Goal: Information Seeking & Learning: Understand process/instructions

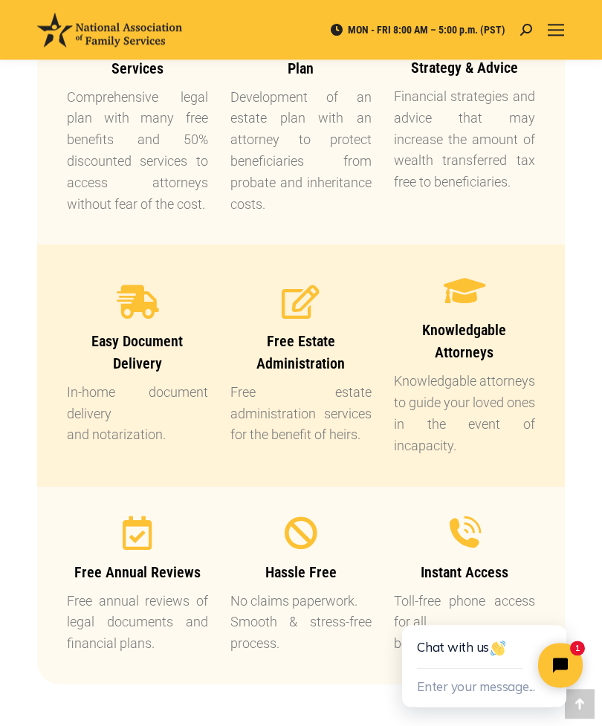
scroll to position [1626, 0]
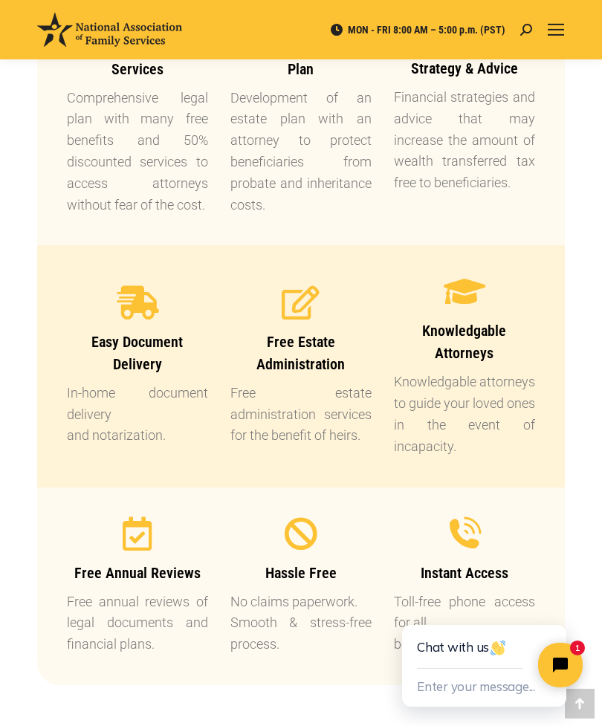
click at [162, 343] on span "Easy Document Delivery" at bounding box center [136, 353] width 91 height 40
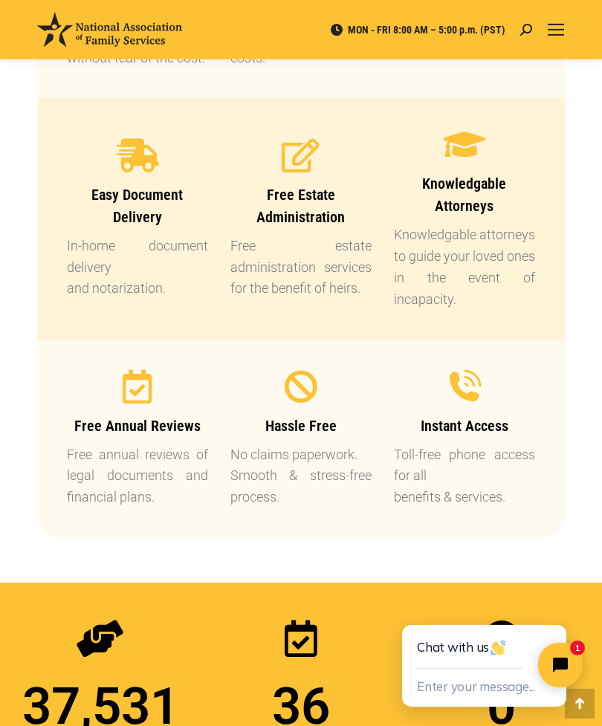
scroll to position [1774, 0]
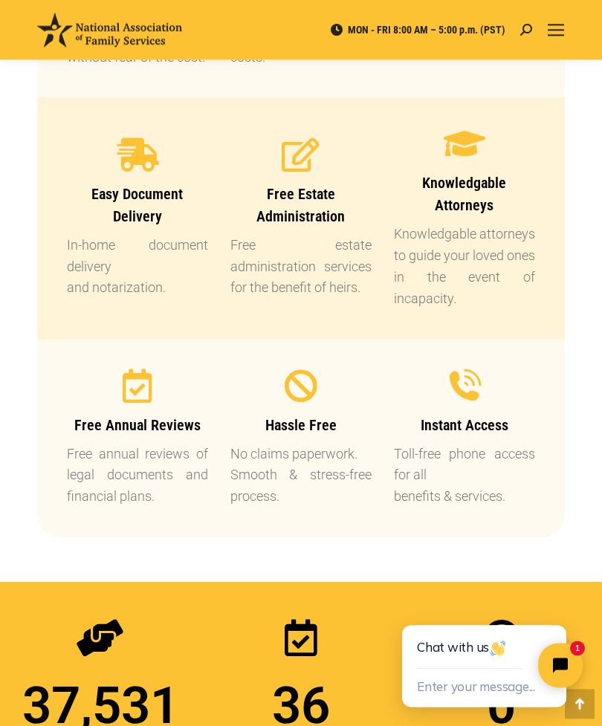
click at [172, 433] on div "Free Annual Reviews Free annual reviews of legal documents and financial plans." at bounding box center [137, 461] width 141 height 94
click at [157, 388] on div at bounding box center [137, 385] width 141 height 33
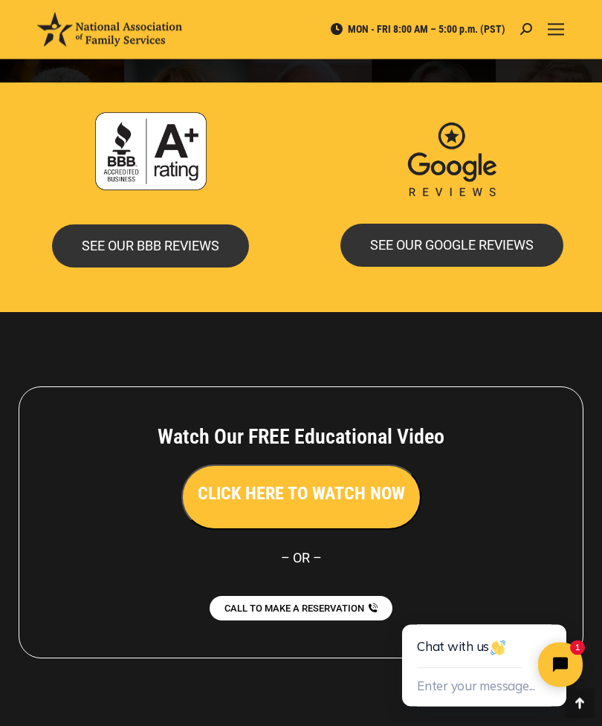
scroll to position [3459, 0]
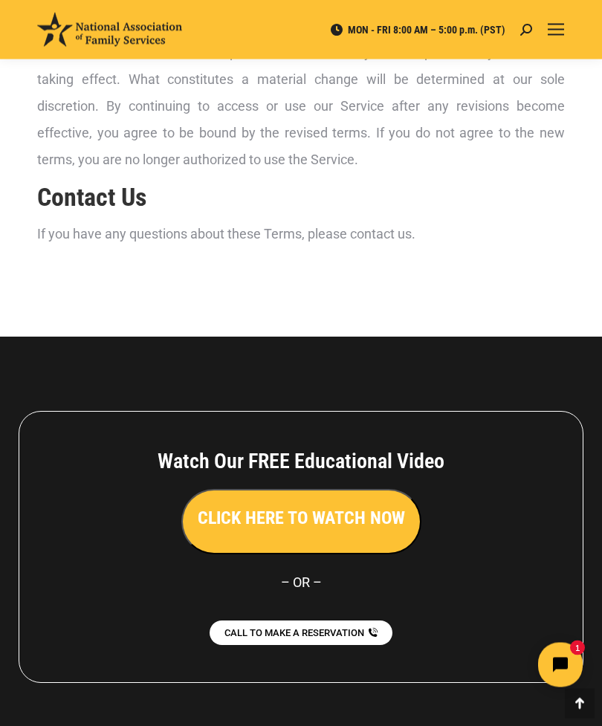
scroll to position [3577, 0]
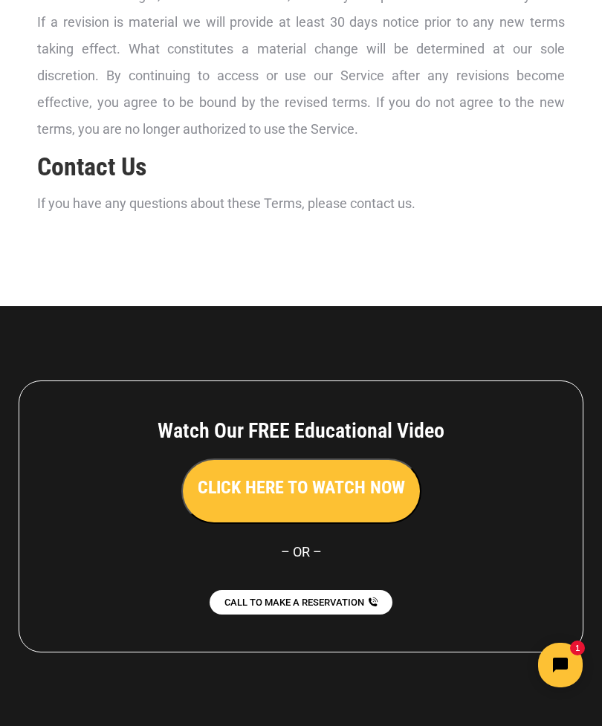
scroll to position [3625, 0]
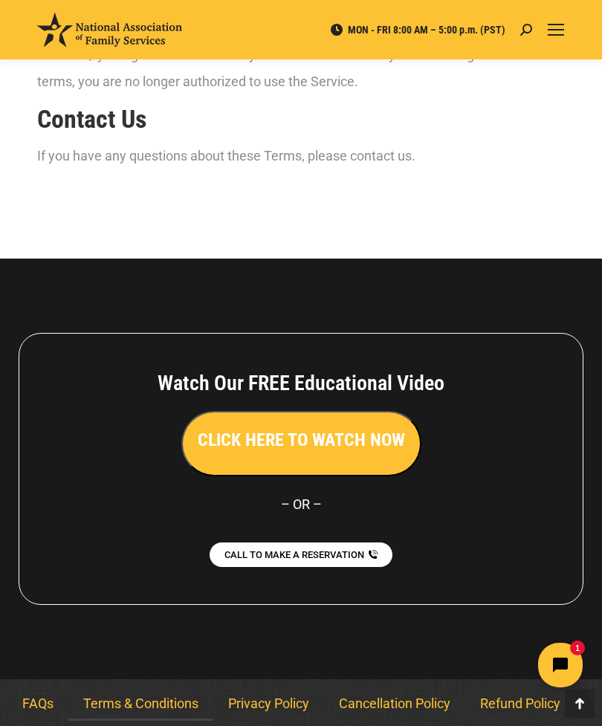
click at [297, 711] on link "Privacy Policy" at bounding box center [268, 704] width 111 height 34
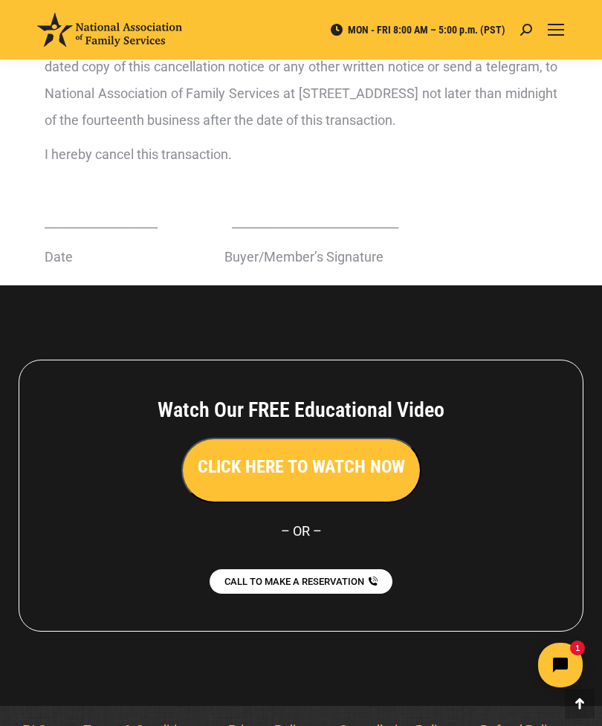
scroll to position [773, 0]
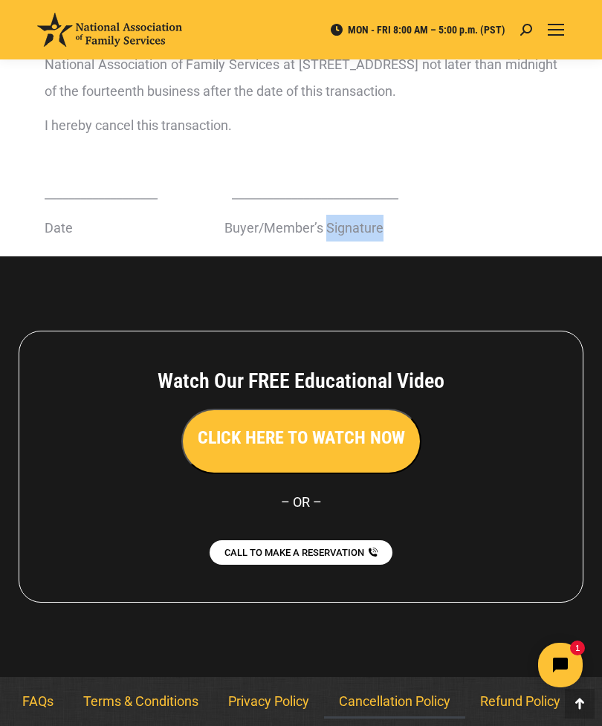
click at [540, 173] on p at bounding box center [301, 159] width 513 height 27
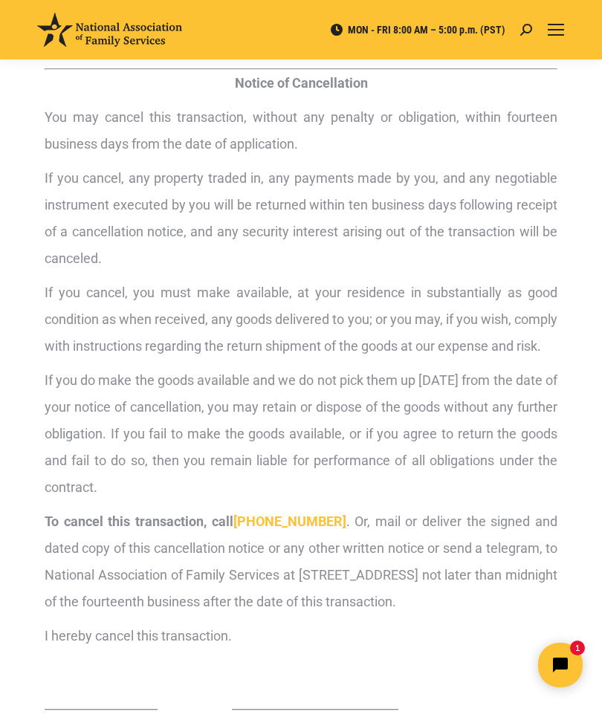
scroll to position [0, 0]
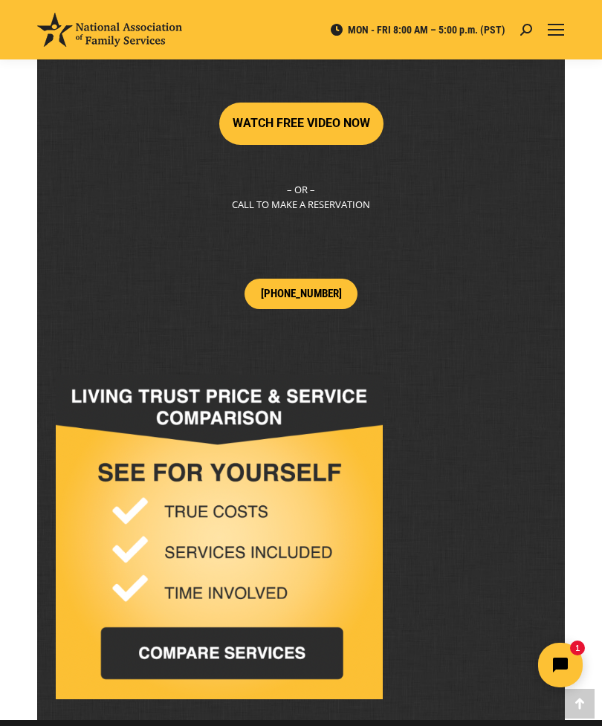
scroll to position [4548, 0]
